Goal: Obtain resource: Obtain resource

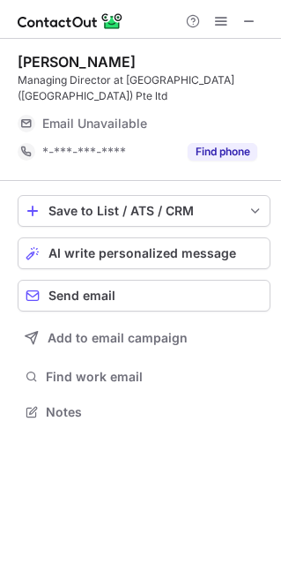
scroll to position [9, 9]
click at [248, 23] on span at bounding box center [250, 21] width 14 height 14
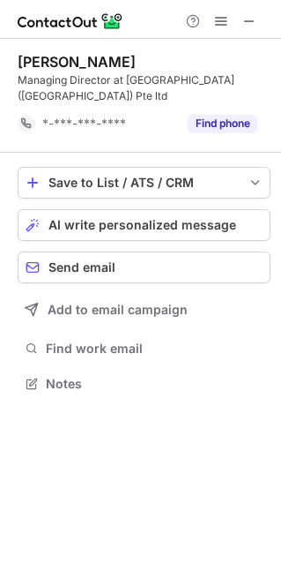
scroll to position [355, 281]
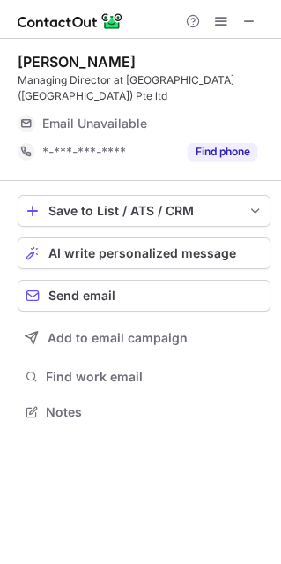
scroll to position [9, 9]
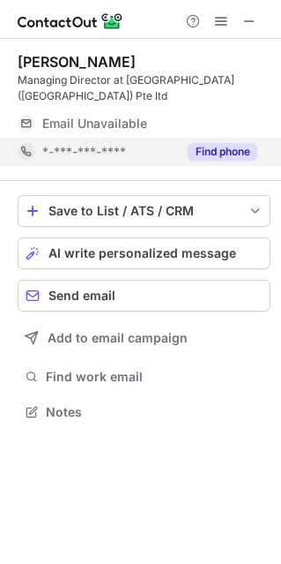
click at [229, 143] on button "Find phone" at bounding box center [223, 152] width 70 height 18
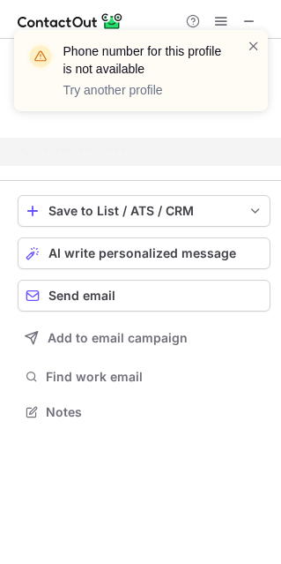
scroll to position [355, 281]
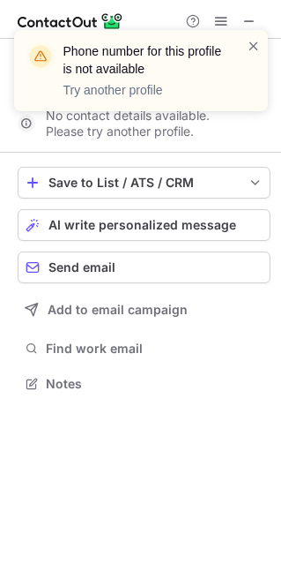
click at [246, 61] on div "Phone number for this profile is not available Try another profile" at bounding box center [134, 70] width 226 height 67
click at [253, 19] on div "Phone number for this profile is not available Try another profile" at bounding box center [141, 77] width 282 height 131
click at [250, 19] on div "Phone number for this profile is not available Try another profile" at bounding box center [141, 77] width 282 height 131
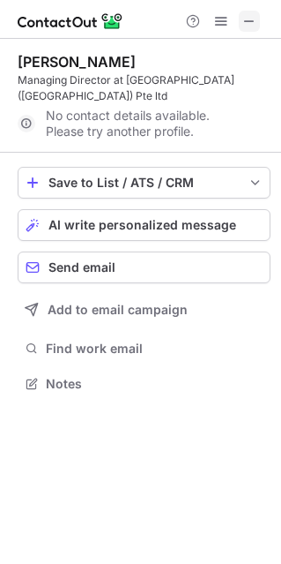
click at [249, 18] on span at bounding box center [250, 21] width 14 height 14
click at [244, 25] on span at bounding box center [250, 21] width 14 height 14
